Goal: Transaction & Acquisition: Register for event/course

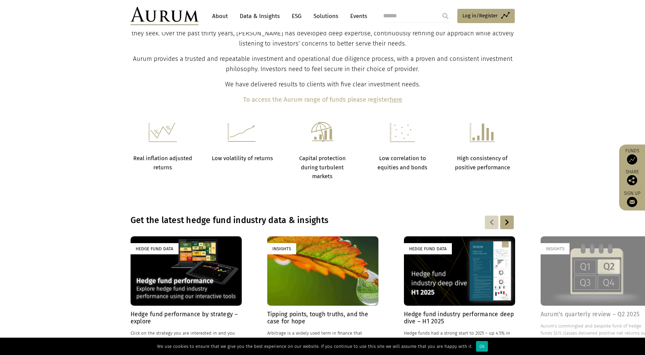
scroll to position [340, 0]
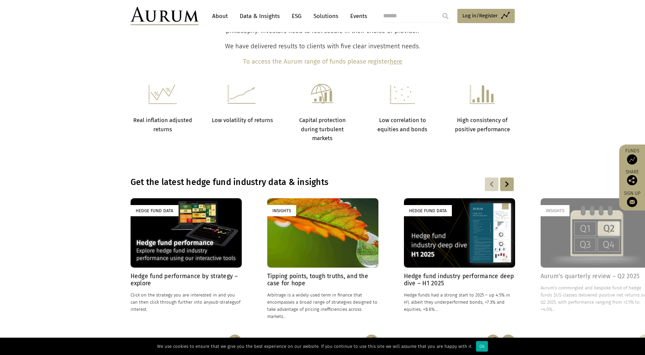
click at [172, 158] on h4 "Hedge fund performance by strategy – explore" at bounding box center [185, 280] width 111 height 14
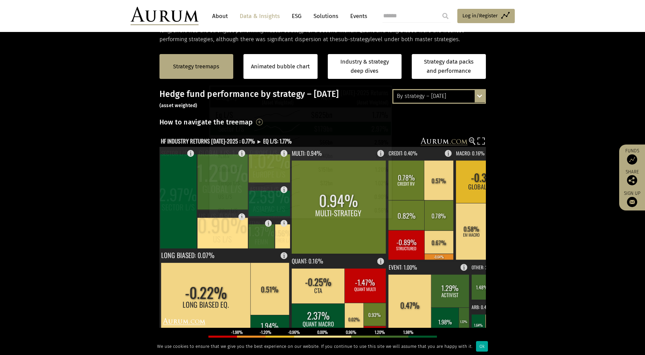
scroll to position [68, 0]
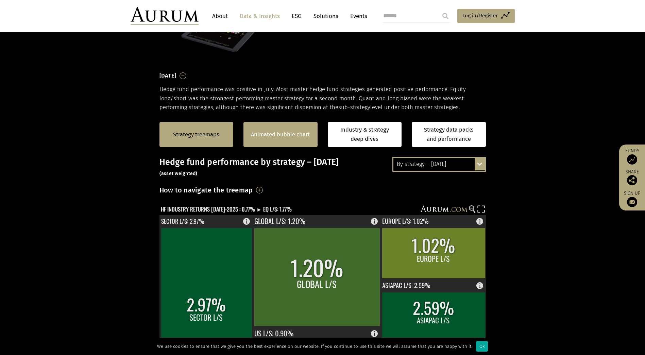
click at [280, 140] on div "Animated bubble chart" at bounding box center [280, 134] width 74 height 25
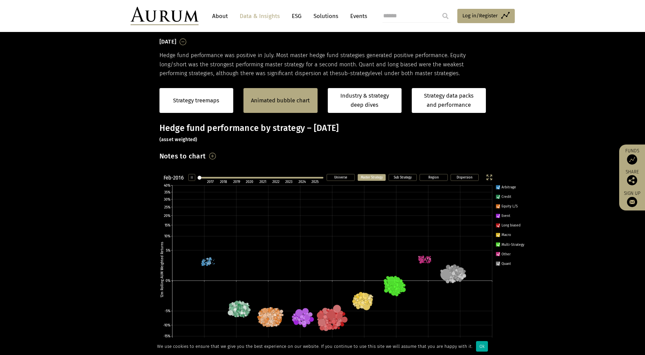
scroll to position [104, 0]
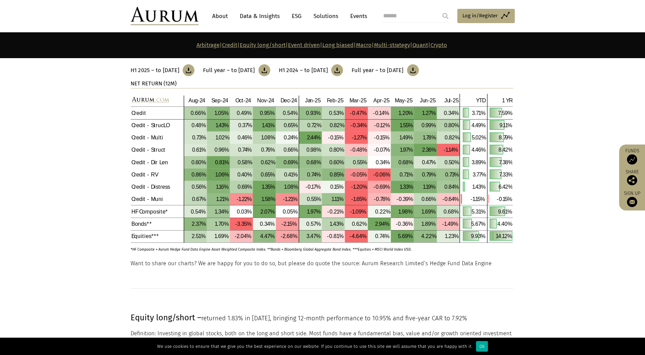
scroll to position [782, 0]
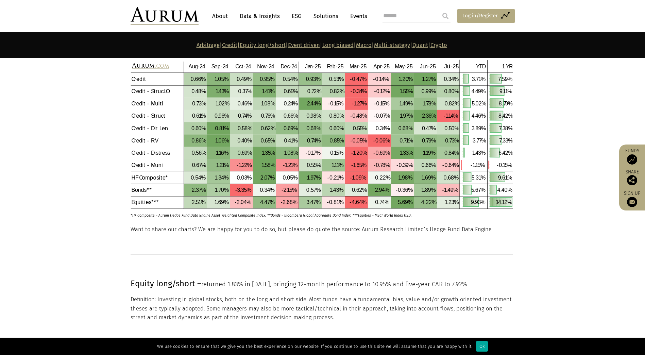
click at [480, 15] on span "Log in/Register" at bounding box center [479, 16] width 35 height 8
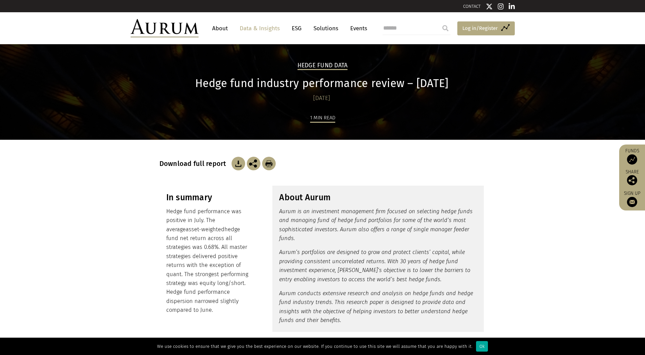
click at [472, 31] on span "Log in/Register" at bounding box center [479, 28] width 35 height 8
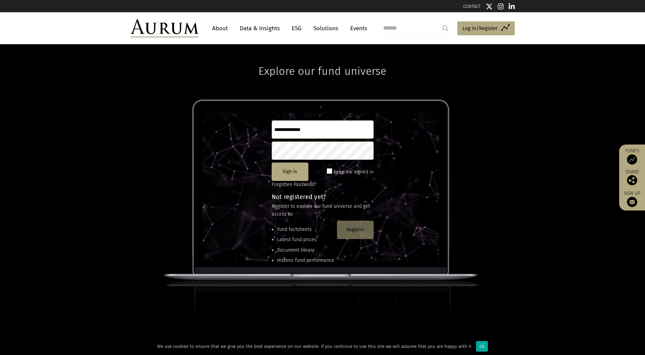
click at [360, 228] on button "Register" at bounding box center [355, 230] width 37 height 18
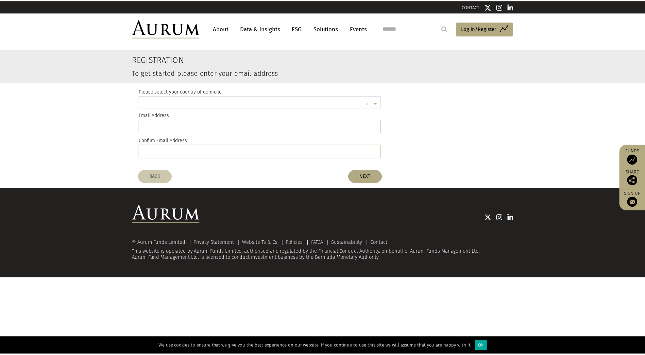
scroll to position [2, 0]
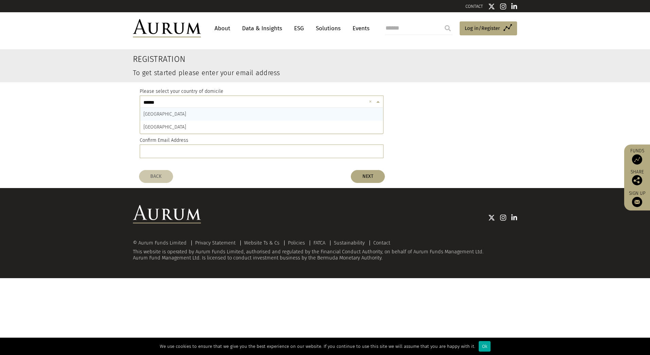
type input "*******"
click at [203, 115] on div "AUSTRALIA" at bounding box center [261, 114] width 243 height 13
click at [186, 126] on input "email" at bounding box center [262, 126] width 244 height 14
type input "**********"
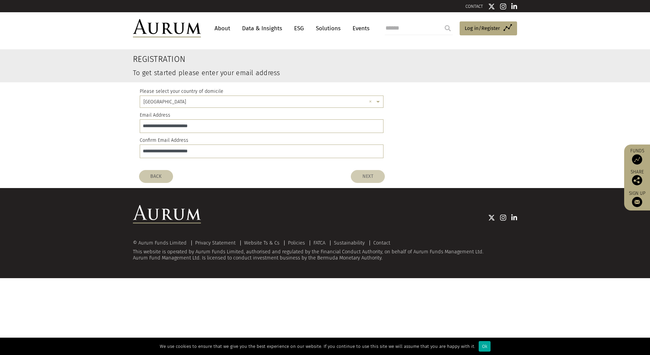
click at [368, 174] on button "NEXT" at bounding box center [368, 176] width 34 height 13
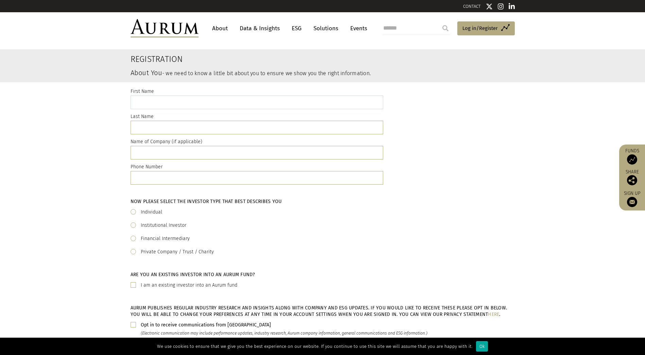
click at [208, 107] on input "text" at bounding box center [256, 102] width 252 height 14
type input "********"
click at [135, 129] on input "text" at bounding box center [256, 128] width 252 height 14
type input "*****"
type input "****"
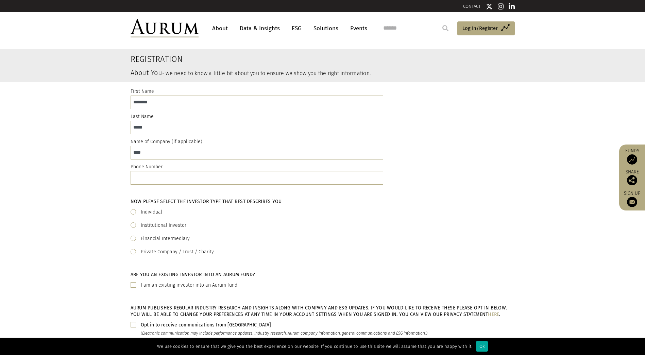
type input "**********"
click at [177, 225] on label "Institutional Investor" at bounding box center [164, 225] width 46 height 8
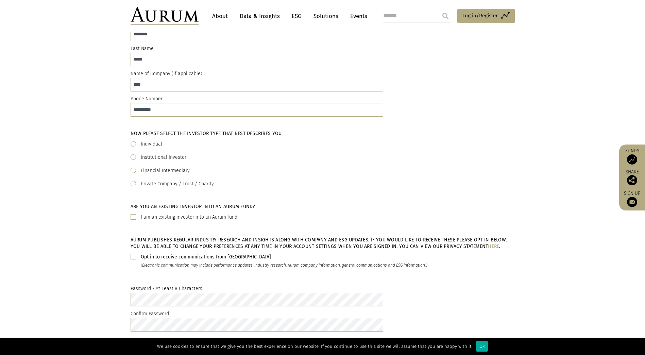
scroll to position [102, 0]
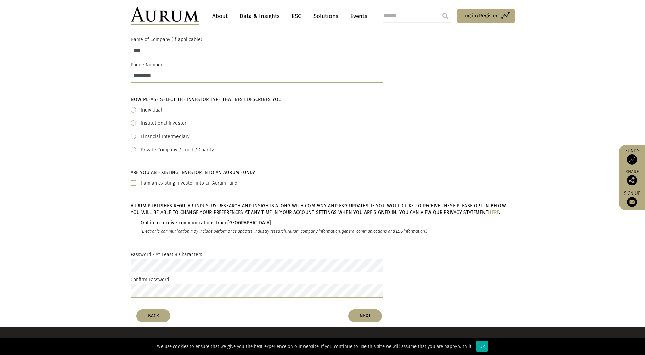
click at [202, 223] on b "Opt in to receive communications from Aurum" at bounding box center [206, 223] width 130 height 6
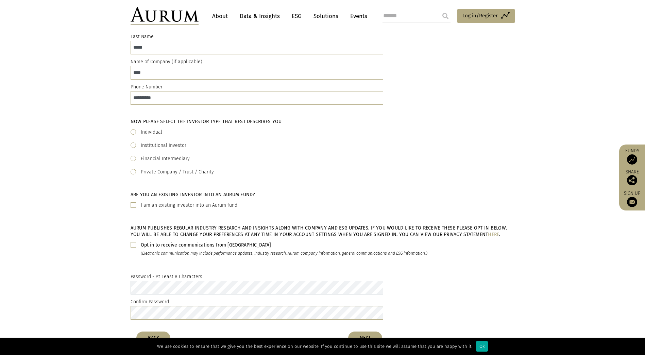
scroll to position [68, 0]
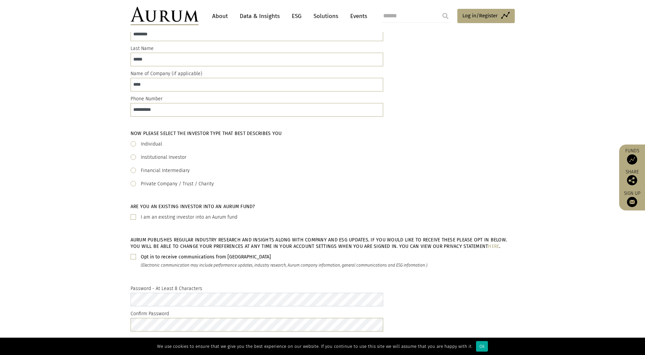
click at [118, 298] on div "Password - At Least 8 Characters Confirm Password" at bounding box center [322, 309] width 645 height 60
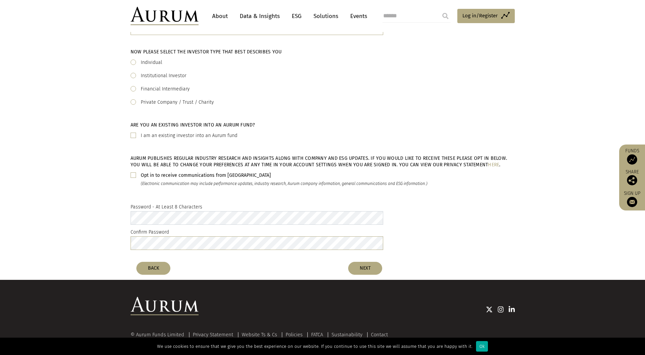
scroll to position [164, 0]
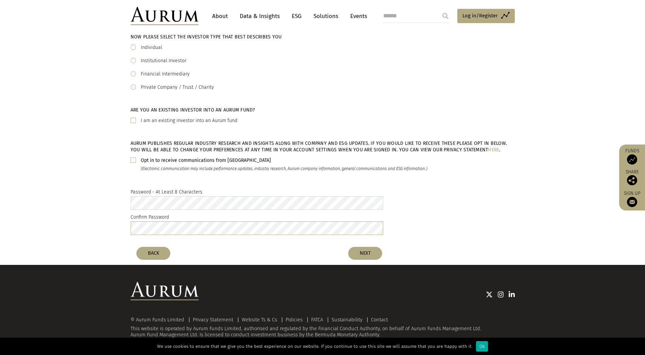
click at [126, 205] on div "Password - At Least 8 Characters Confirm Password" at bounding box center [256, 213] width 263 height 50
click at [124, 210] on div "Password - At Least 8 Characters Confirm Password" at bounding box center [323, 213] width 398 height 50
click at [368, 250] on button "NEXT" at bounding box center [365, 253] width 34 height 13
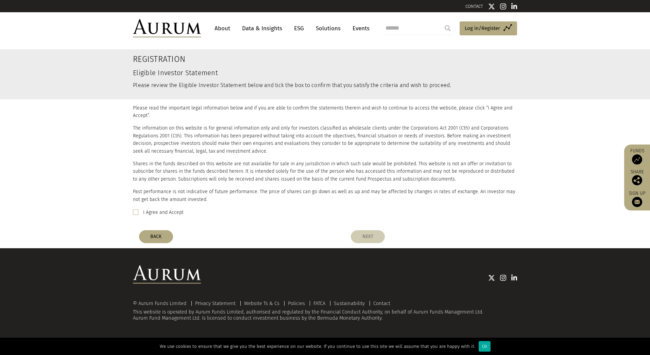
click at [366, 236] on button "NEXT" at bounding box center [368, 236] width 34 height 13
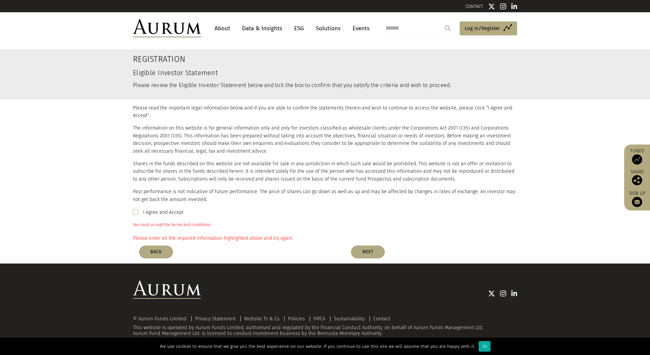
click at [155, 212] on label "I Agree and Accept" at bounding box center [163, 212] width 40 height 8
click at [372, 252] on button "NEXT" at bounding box center [368, 251] width 34 height 13
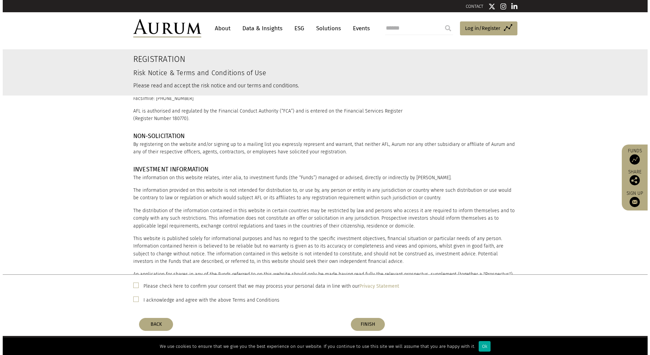
scroll to position [102, 0]
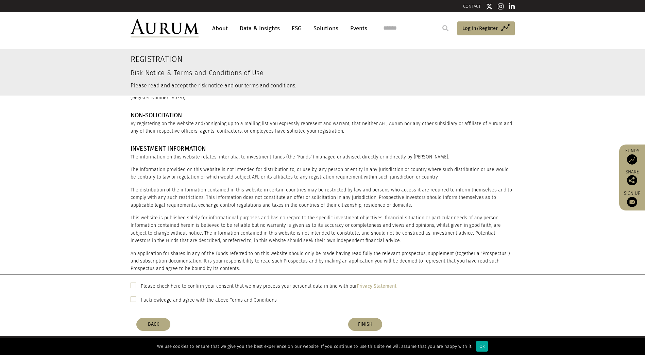
click at [153, 284] on label "Please check here to confirm your consent that we may process your personal dat…" at bounding box center [269, 286] width 256 height 8
click at [177, 300] on label "I acknowledge and agree with the above Terms and Conditions" at bounding box center [209, 300] width 136 height 8
click at [363, 330] on button "FINISH" at bounding box center [365, 324] width 34 height 13
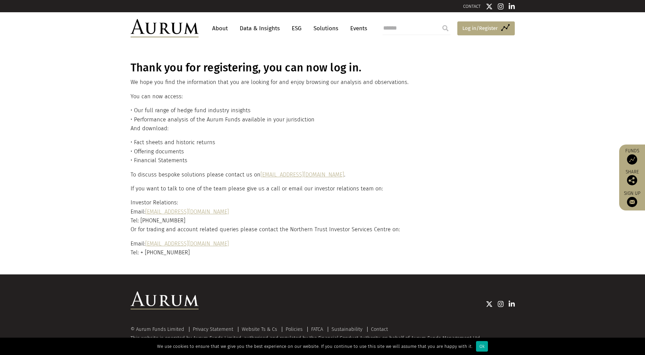
click at [479, 29] on span "Log in/Register" at bounding box center [479, 28] width 35 height 8
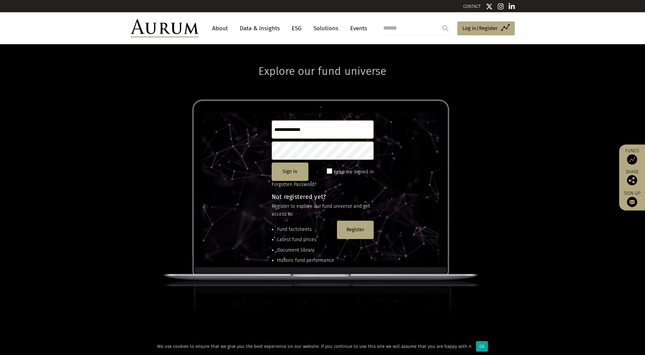
type input "**********"
click at [301, 135] on input "**********" at bounding box center [322, 129] width 102 height 18
drag, startPoint x: 303, startPoint y: 133, endPoint x: 261, endPoint y: 134, distance: 42.8
click at [261, 134] on div "**********" at bounding box center [322, 199] width 645 height 311
click at [290, 172] on button "Sign in" at bounding box center [289, 171] width 37 height 18
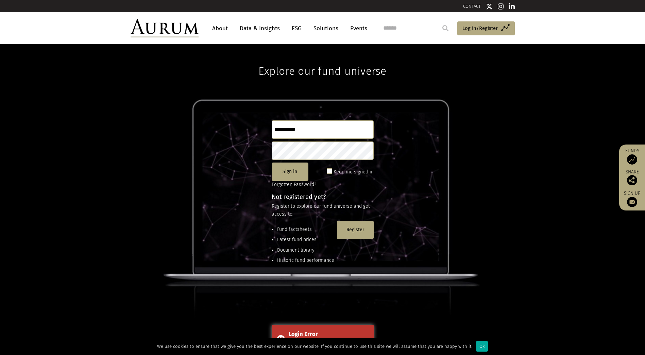
drag, startPoint x: 327, startPoint y: 129, endPoint x: 239, endPoint y: 125, distance: 88.8
click at [239, 125] on div "**********" at bounding box center [322, 199] width 645 height 311
type input "*"
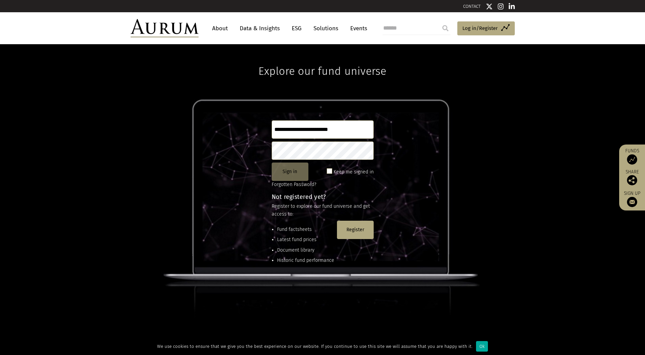
type input "**********"
click at [288, 172] on button "Sign in" at bounding box center [289, 171] width 37 height 18
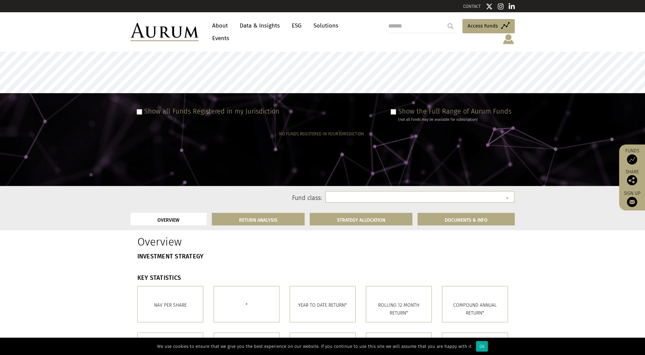
select select
click at [393, 109] on span at bounding box center [392, 111] width 5 height 5
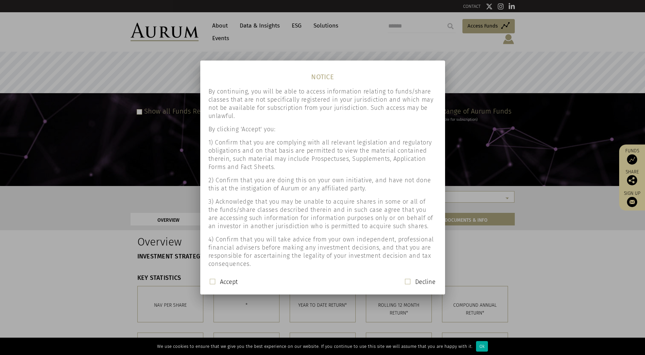
click at [220, 280] on label "Accept" at bounding box center [229, 282] width 18 height 8
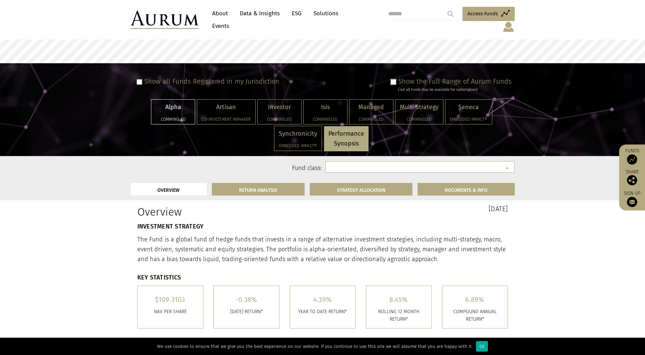
scroll to position [34, 0]
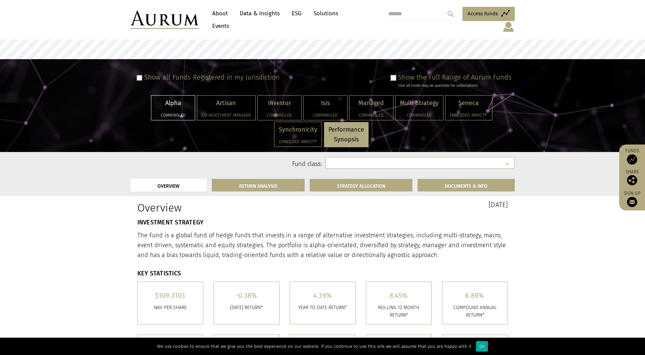
select select "**********"
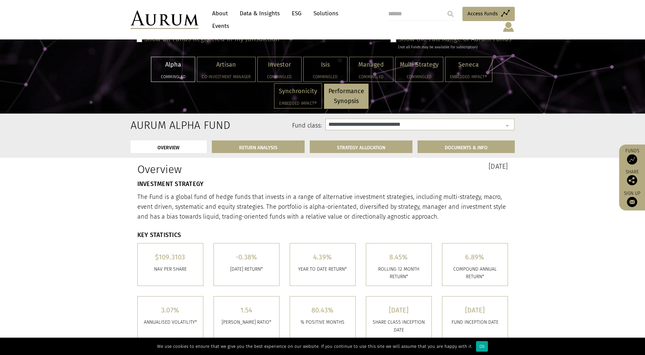
scroll to position [68, 0]
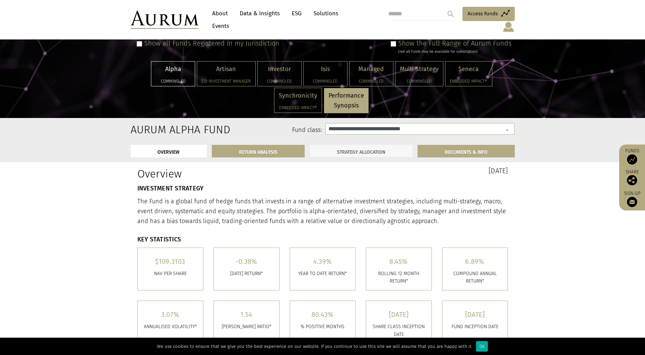
click at [345, 148] on link "STRATEGY ALLOCATION" at bounding box center [361, 151] width 103 height 13
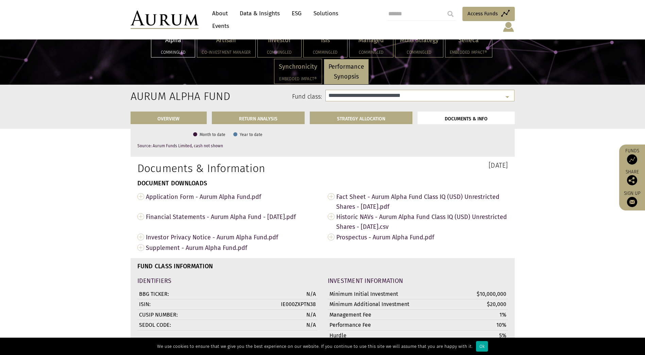
scroll to position [2295, 0]
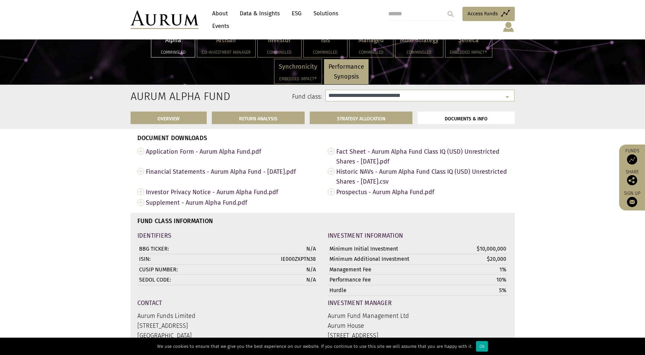
click at [267, 18] on link "Data & Insights" at bounding box center [259, 13] width 47 height 13
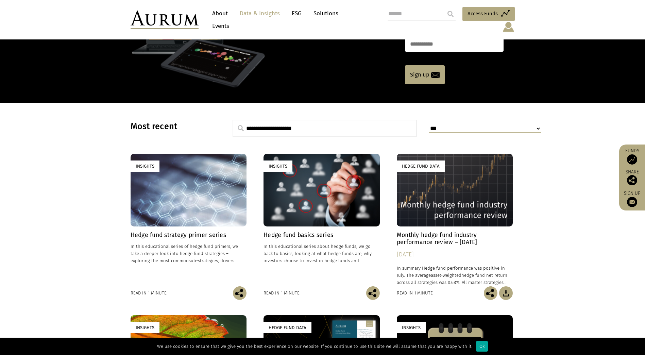
scroll to position [136, 0]
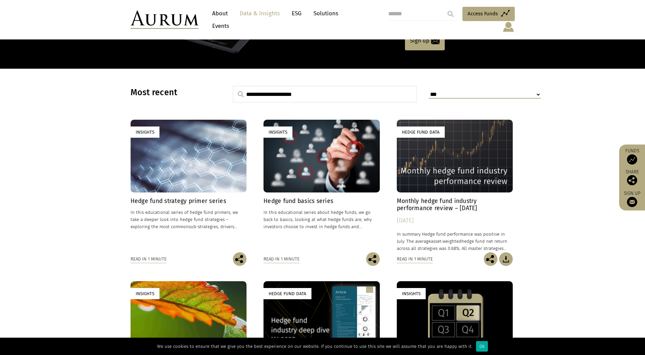
click at [452, 197] on h4 "Monthly hedge fund industry performance review – [DATE]" at bounding box center [455, 204] width 116 height 14
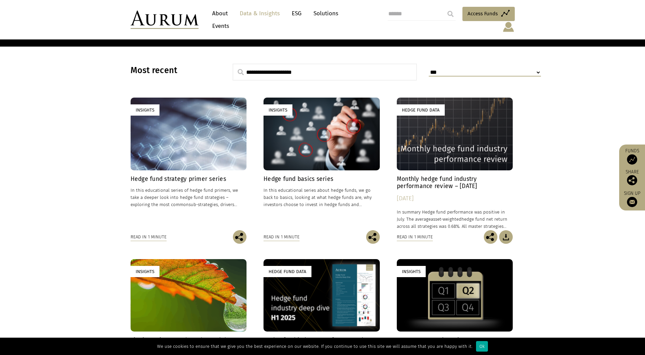
scroll to position [188, 0]
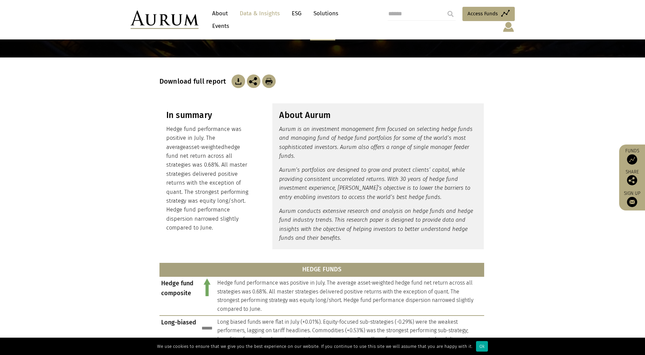
scroll to position [68, 0]
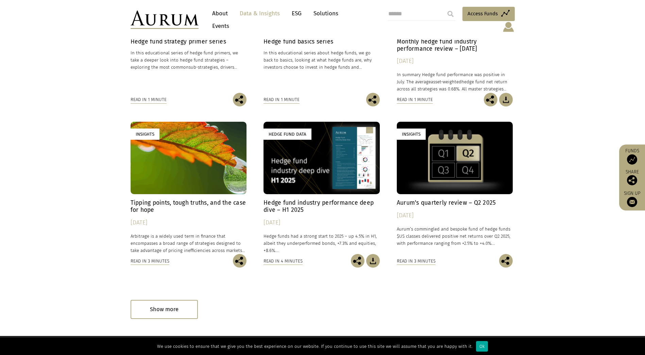
scroll to position [298, 0]
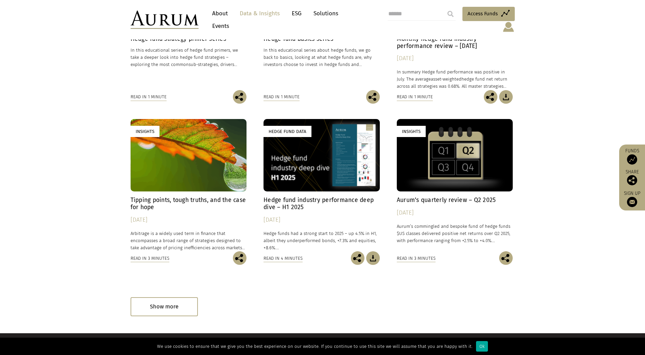
click at [281, 196] on h4 "Hedge fund industry performance deep dive – H1 2025" at bounding box center [321, 203] width 116 height 14
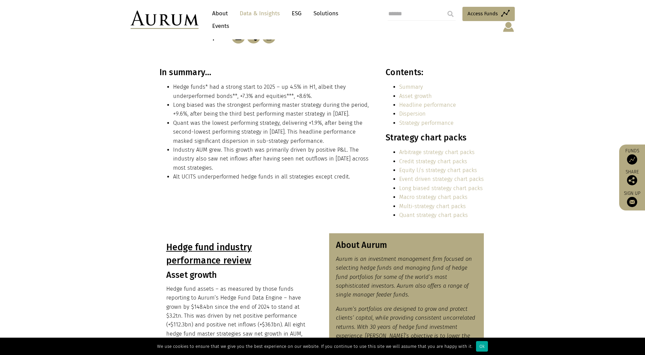
scroll to position [136, 0]
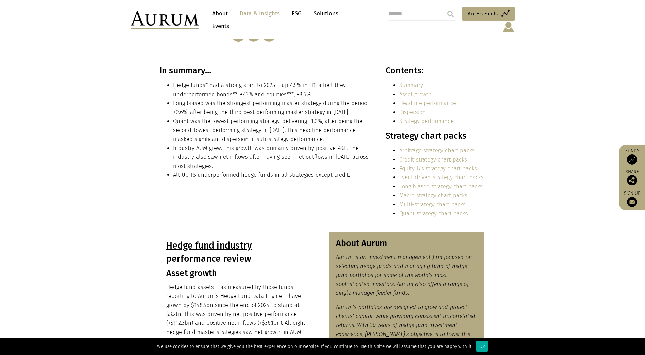
click at [425, 192] on link "Macro strategy chart packs" at bounding box center [433, 195] width 68 height 6
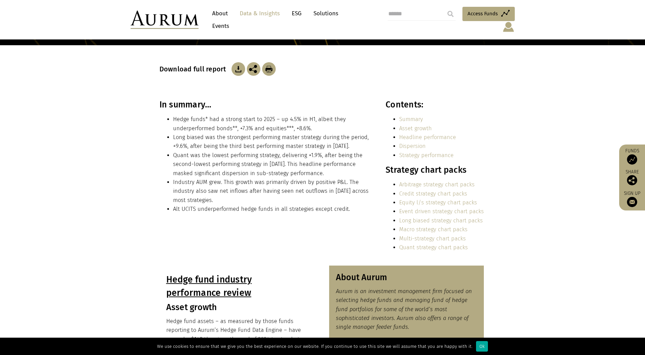
click at [412, 235] on link "Multi-strategy chart packs" at bounding box center [432, 238] width 67 height 6
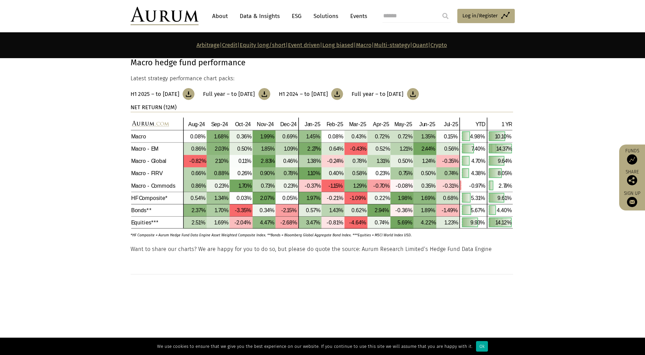
scroll to position [2449, 0]
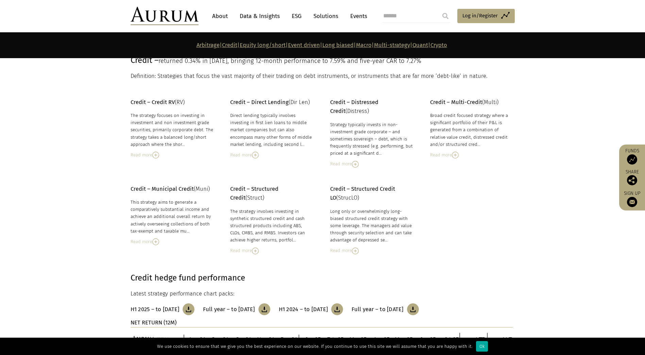
scroll to position [248, 0]
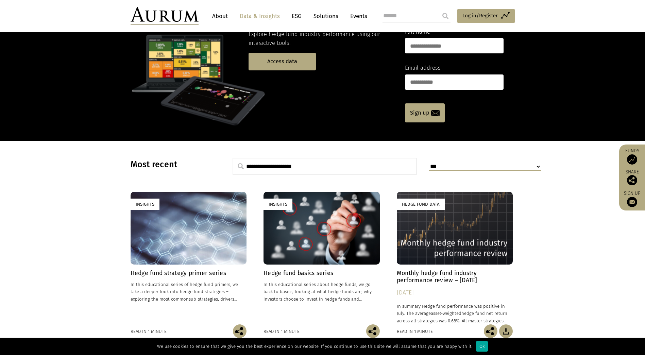
scroll to position [68, 0]
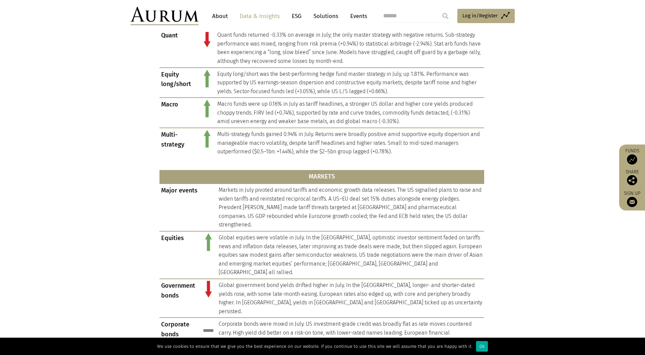
scroll to position [272, 0]
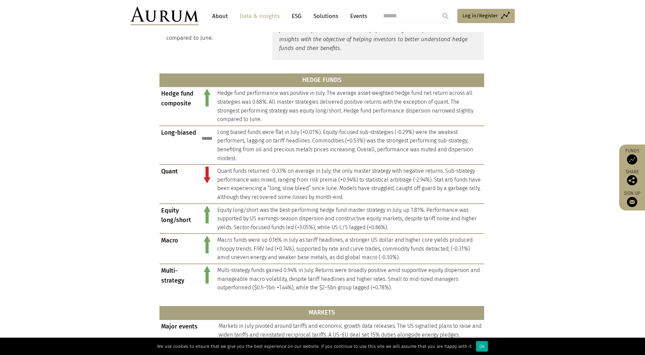
click at [266, 13] on link "Data & Insights" at bounding box center [259, 16] width 47 height 13
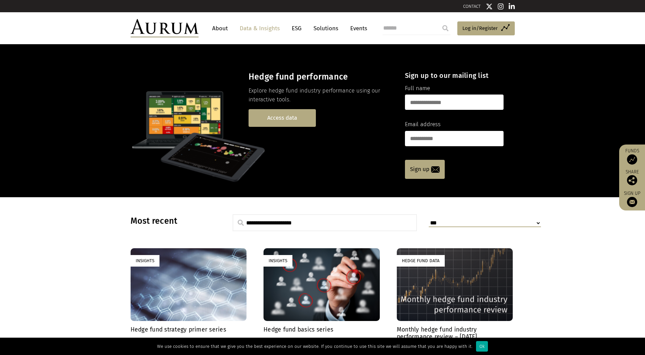
click at [271, 116] on link "Access data" at bounding box center [281, 117] width 67 height 17
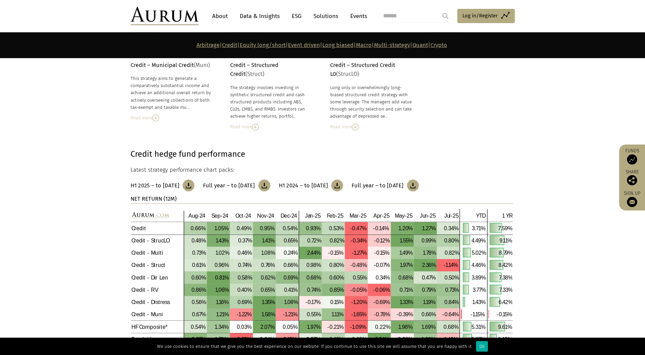
scroll to position [628, 0]
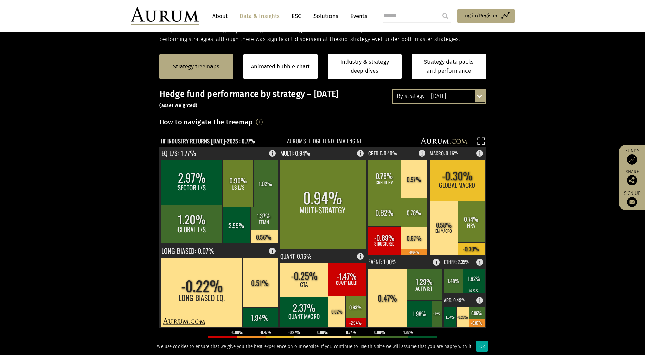
scroll to position [170, 0]
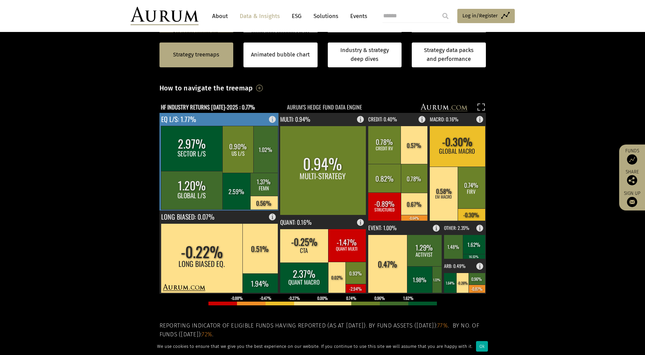
click at [271, 117] on rect at bounding box center [274, 118] width 8 height 10
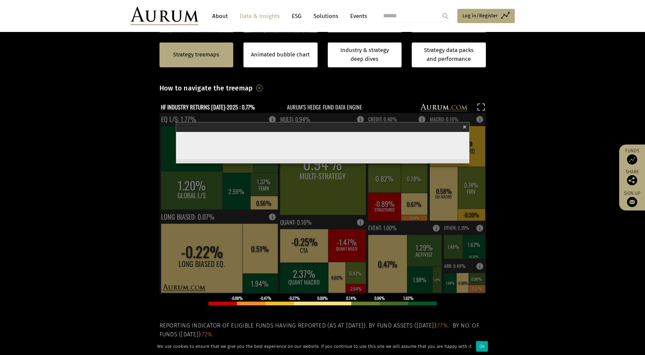
click at [464, 125] on span "×" at bounding box center [464, 126] width 4 height 8
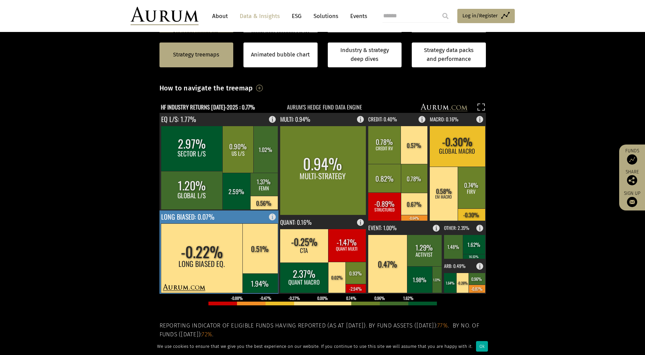
click at [273, 215] on rect at bounding box center [274, 215] width 8 height 10
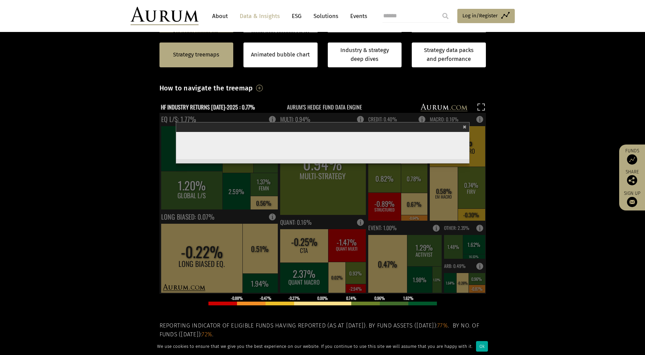
click at [464, 125] on span "×" at bounding box center [464, 126] width 4 height 8
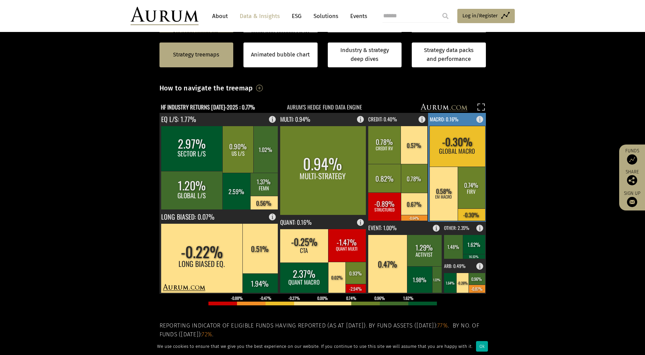
click at [476, 118] on rect at bounding box center [457, 167] width 58 height 109
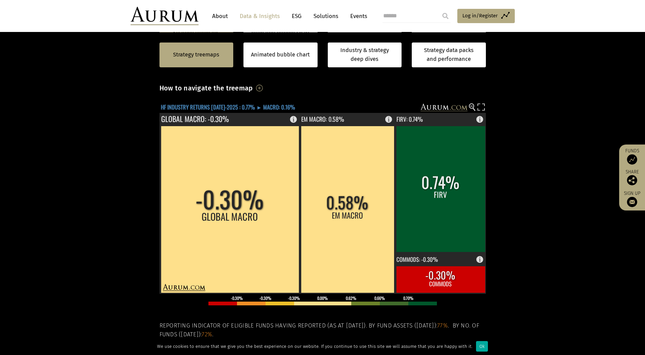
click at [234, 106] on text "HF INDUSTRY RETURNS JUL-2025 : 0.77% ► MACRO: 0.16%" at bounding box center [228, 107] width 134 height 8
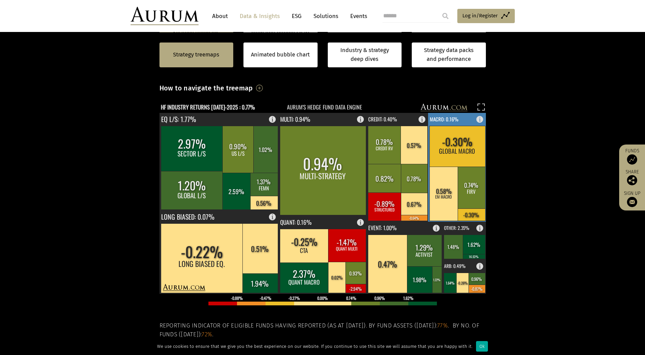
click at [478, 119] on rect at bounding box center [481, 118] width 8 height 10
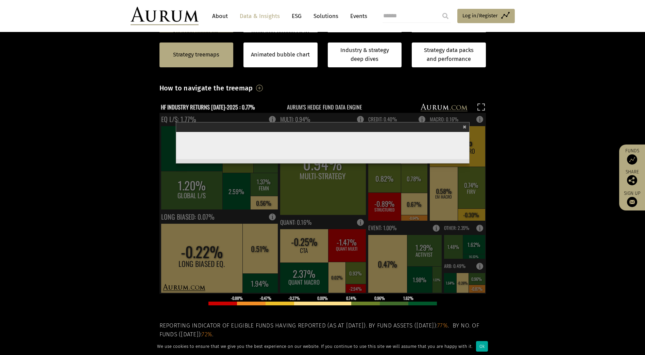
click at [500, 119] on section "Strategy treemaps Animated bubble chart Industry & strategy deep dives Strategy…" at bounding box center [322, 222] width 645 height 425
click at [463, 127] on span "×" at bounding box center [464, 126] width 4 height 8
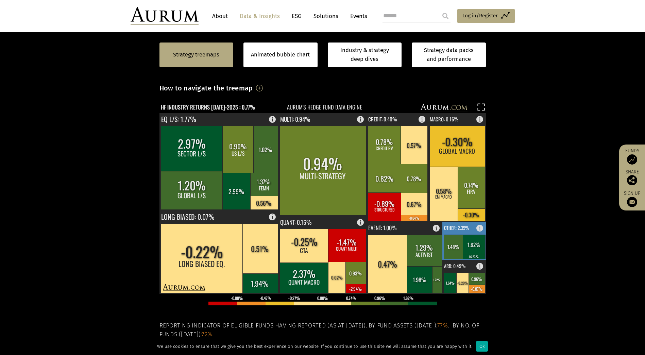
click at [478, 227] on rect at bounding box center [481, 227] width 8 height 10
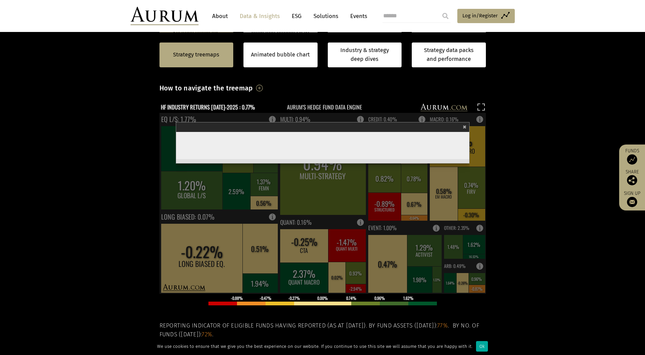
click at [464, 128] on span "×" at bounding box center [464, 126] width 4 height 8
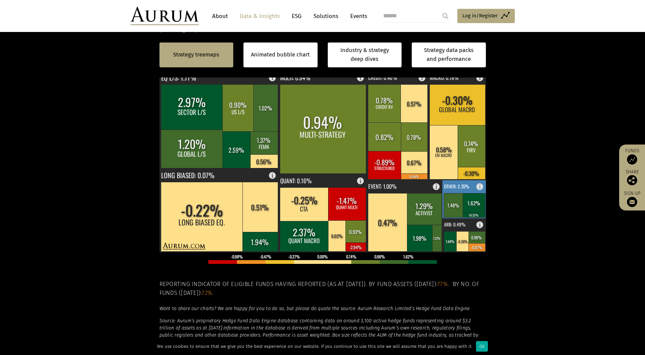
scroll to position [238, 0]
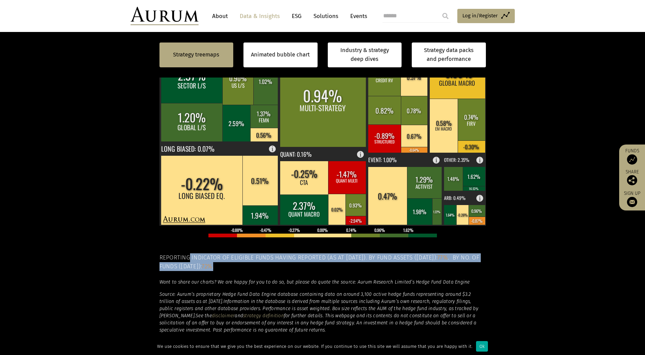
drag, startPoint x: 188, startPoint y: 255, endPoint x: 281, endPoint y: 267, distance: 93.5
click at [281, 267] on h5 "Reporting indicator of eligible funds having reported (as at 26-Aug-2025). By f…" at bounding box center [322, 262] width 326 height 18
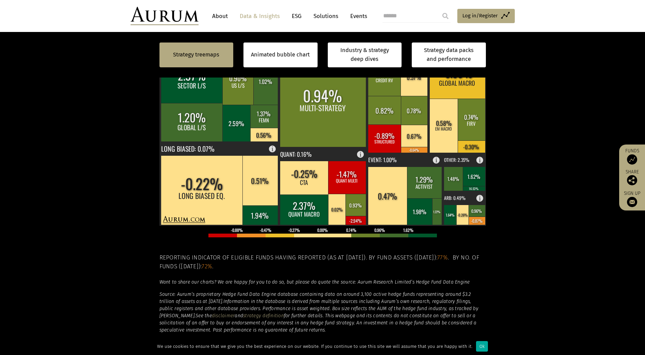
drag, startPoint x: 281, startPoint y: 267, endPoint x: 186, endPoint y: 282, distance: 96.4
click at [185, 283] on em "Want to share our charts? We are happy for you to do so, but please do quote th…" at bounding box center [314, 282] width 310 height 6
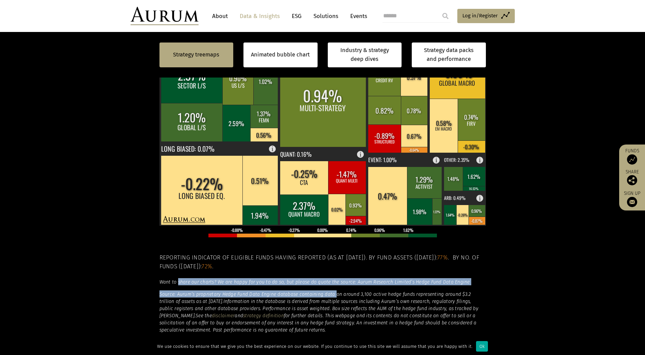
drag, startPoint x: 177, startPoint y: 283, endPoint x: 335, endPoint y: 289, distance: 157.8
click at [335, 289] on div "Hedge fund performance by strategy – July 2025 (asset weighted) How to navigate…" at bounding box center [322, 160] width 326 height 346
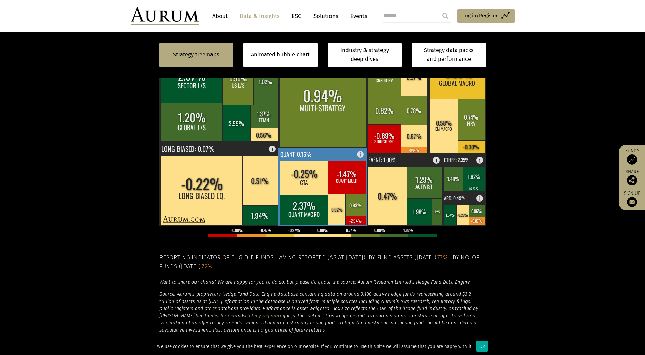
click at [360, 154] on rect at bounding box center [362, 153] width 8 height 10
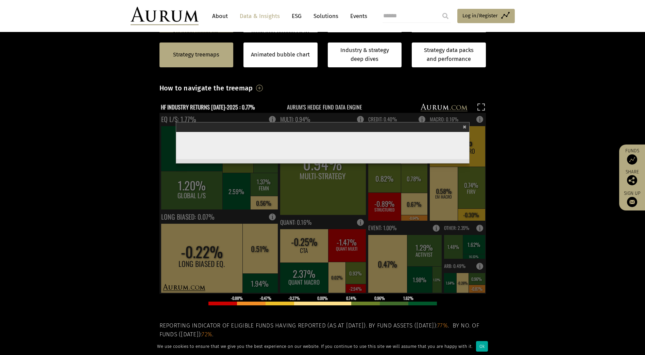
scroll to position [204, 0]
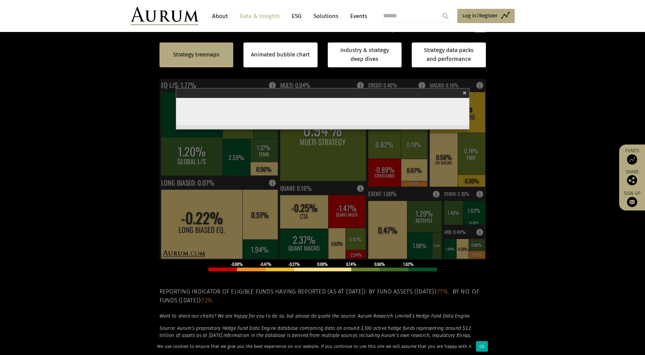
click at [465, 92] on span "×" at bounding box center [464, 92] width 4 height 8
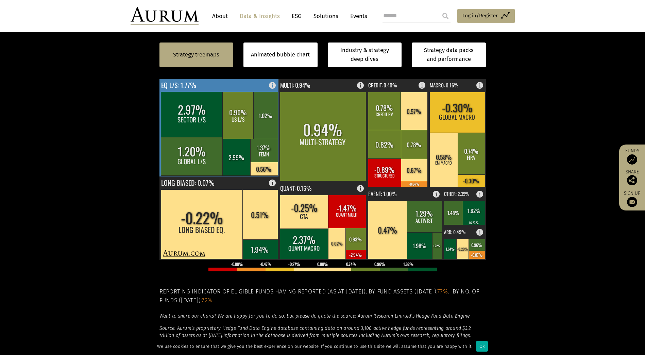
click at [238, 86] on rect at bounding box center [219, 128] width 120 height 98
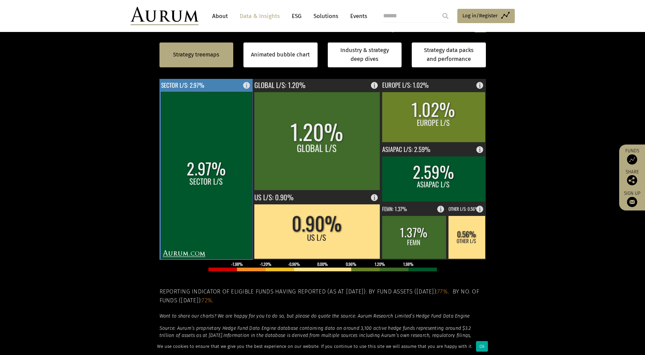
click at [245, 84] on rect at bounding box center [248, 84] width 8 height 10
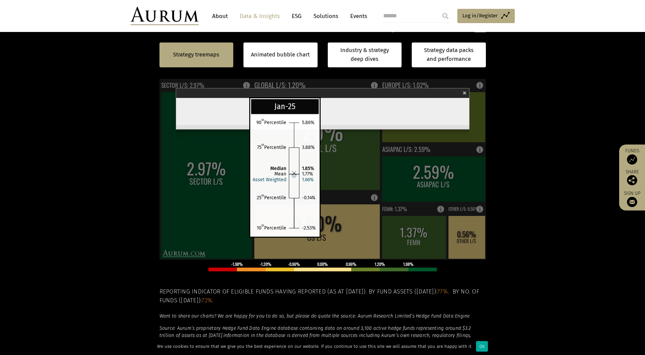
click circle
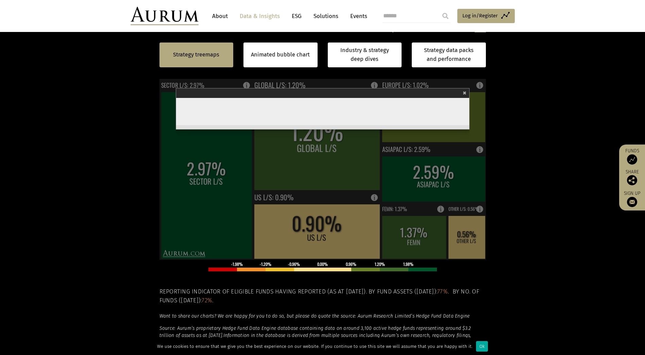
click icon "Aug-24 Sep-24 Oct-24 Nov-24 Dec-24 Jan-25 Feb-25 Mar-25 Apr-25 May-25 Jun-25 Ju…"
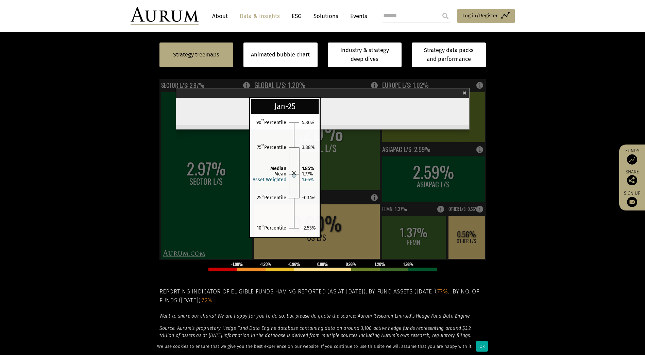
click rect
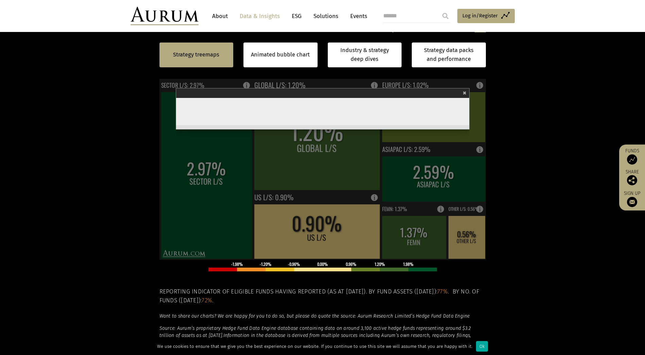
drag, startPoint x: 466, startPoint y: 91, endPoint x: 448, endPoint y: 111, distance: 27.2
click at [466, 91] on span "×" at bounding box center [464, 92] width 4 height 8
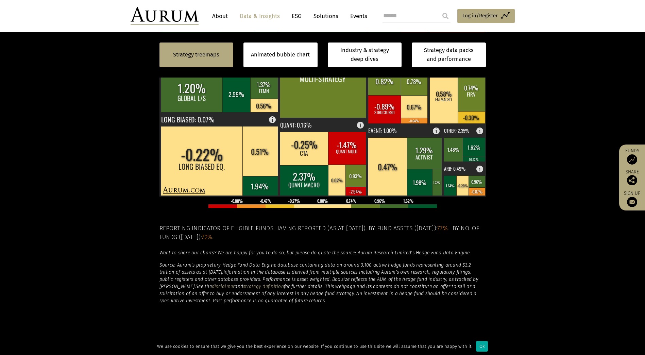
scroll to position [268, 0]
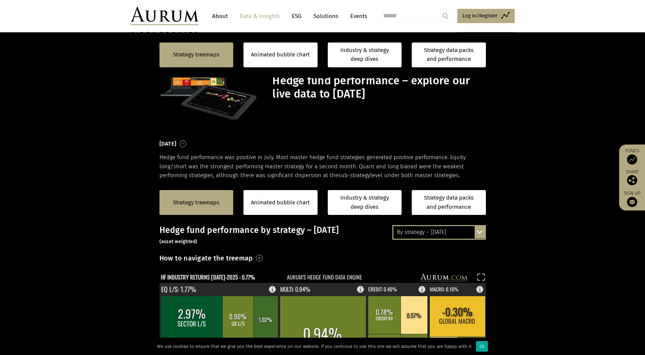
scroll to position [268, 0]
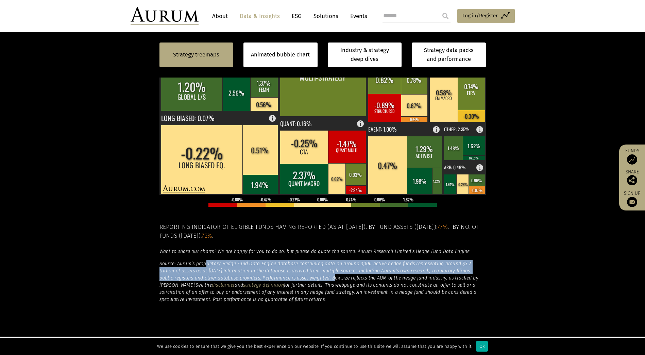
click at [317, 280] on h6 "Source: Aurum’s proprietary Hedge Fund Data Engine database containing data on …" at bounding box center [322, 281] width 326 height 43
drag, startPoint x: 0, startPoint y: 0, endPoint x: 317, endPoint y: 280, distance: 423.0
click at [317, 280] on em "Information in the database is derived from multiple sources including Aurum’s …" at bounding box center [318, 278] width 319 height 20
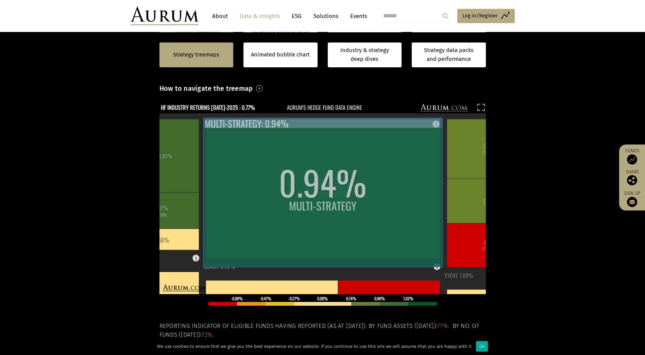
scroll to position [170, 0]
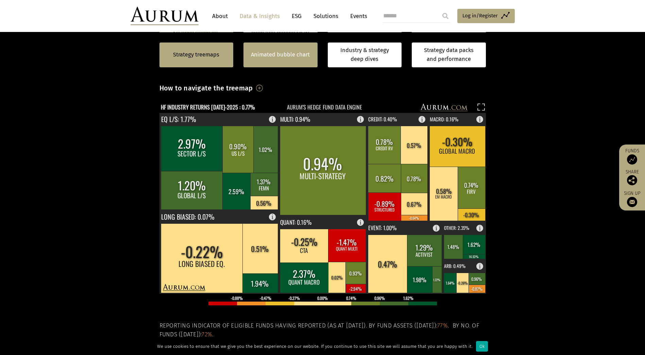
click at [297, 60] on div "Animated bubble chart" at bounding box center [280, 54] width 74 height 25
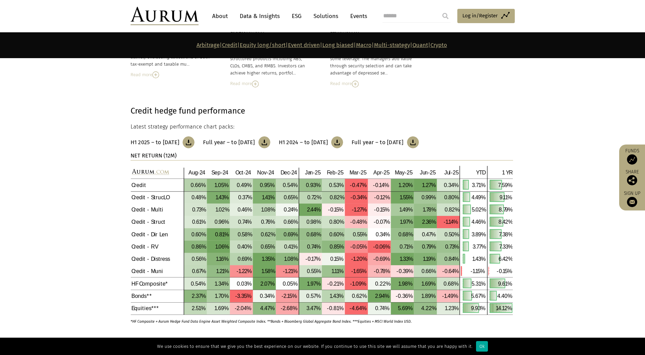
scroll to position [680, 0]
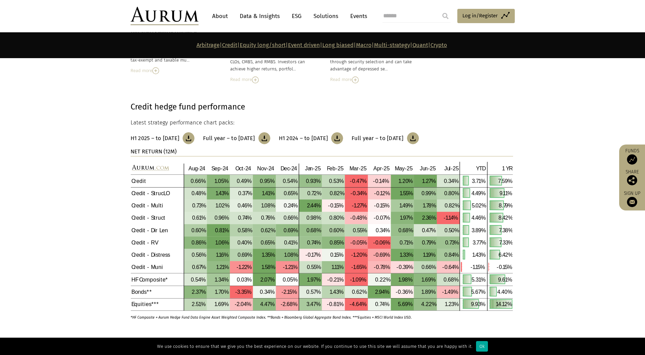
click at [204, 180] on img at bounding box center [321, 236] width 382 height 150
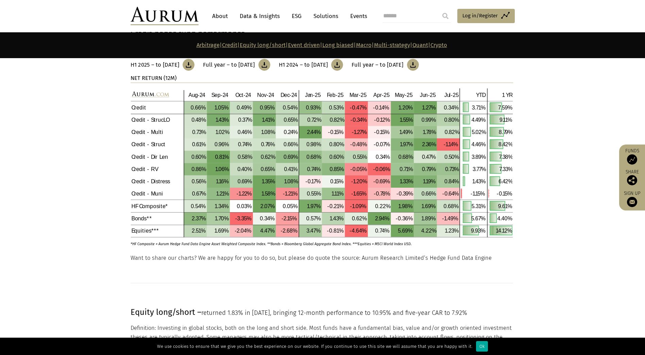
scroll to position [748, 0]
